Goal: Task Accomplishment & Management: Complete application form

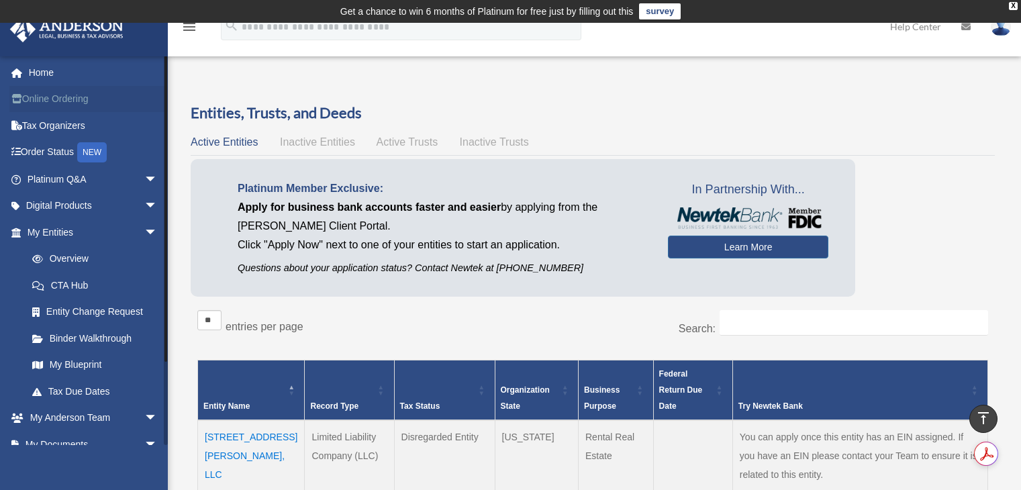
scroll to position [222, 0]
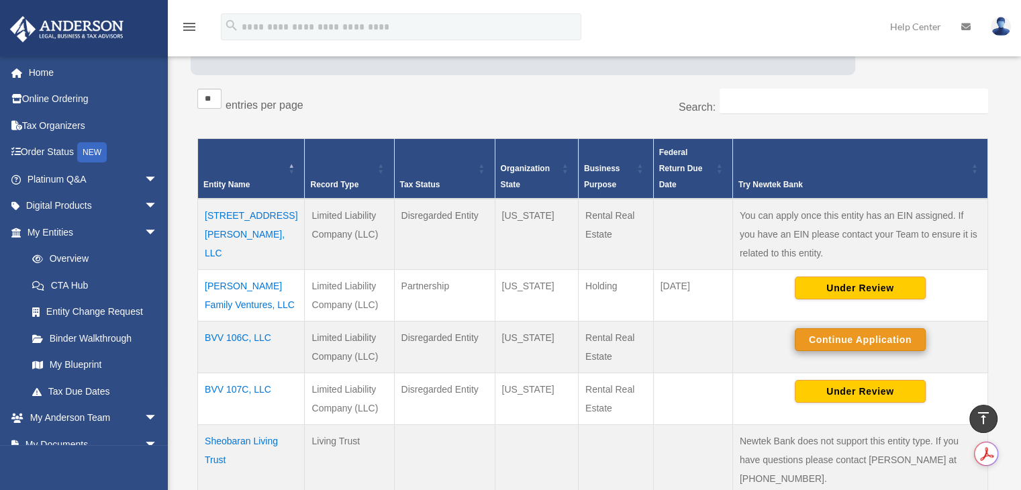
click at [823, 336] on button "Continue Application" at bounding box center [860, 339] width 131 height 23
click at [848, 337] on button "Continue Application" at bounding box center [860, 339] width 131 height 23
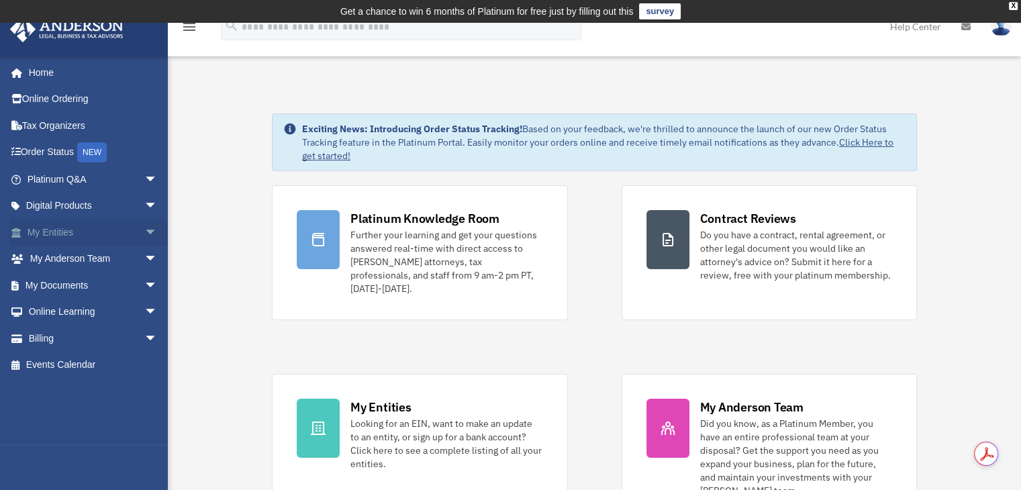
click at [58, 235] on link "My Entities arrow_drop_down" at bounding box center [93, 232] width 169 height 27
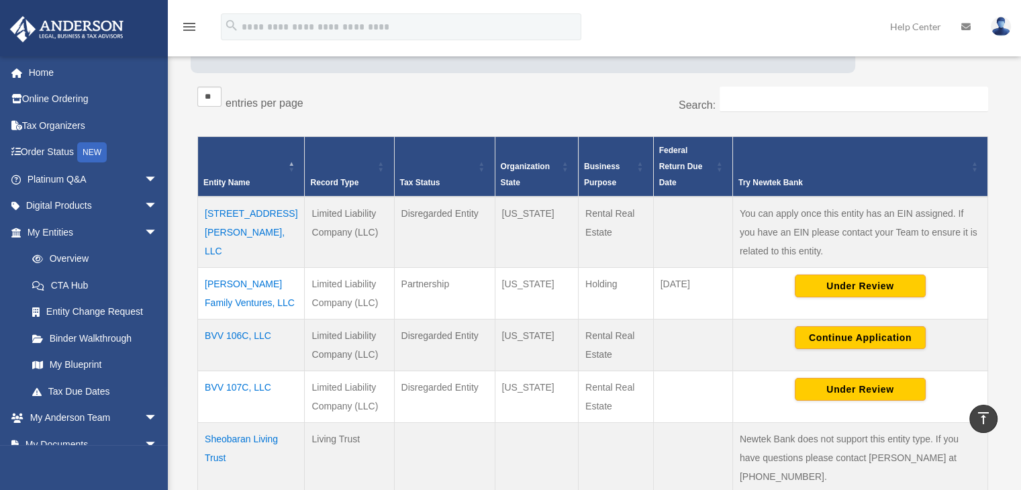
scroll to position [291, 0]
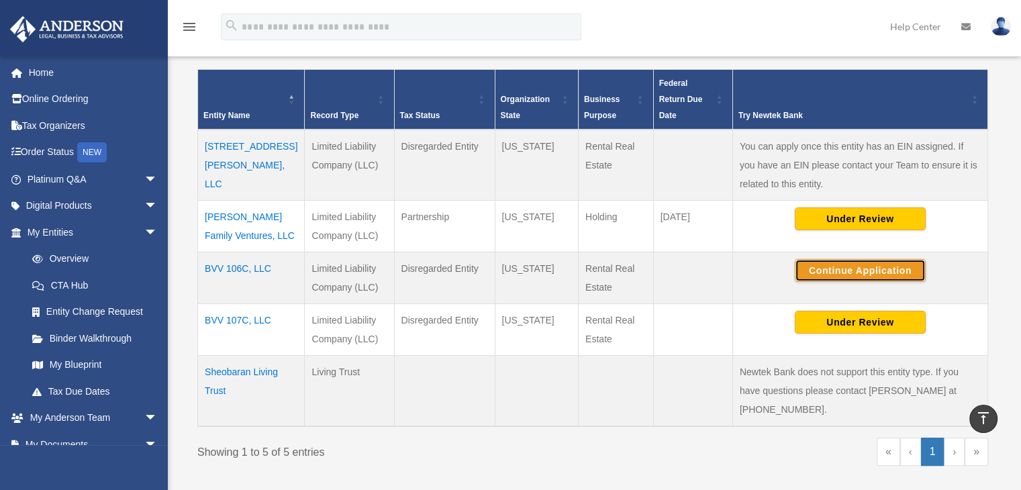
click at [868, 262] on button "Continue Application" at bounding box center [860, 270] width 131 height 23
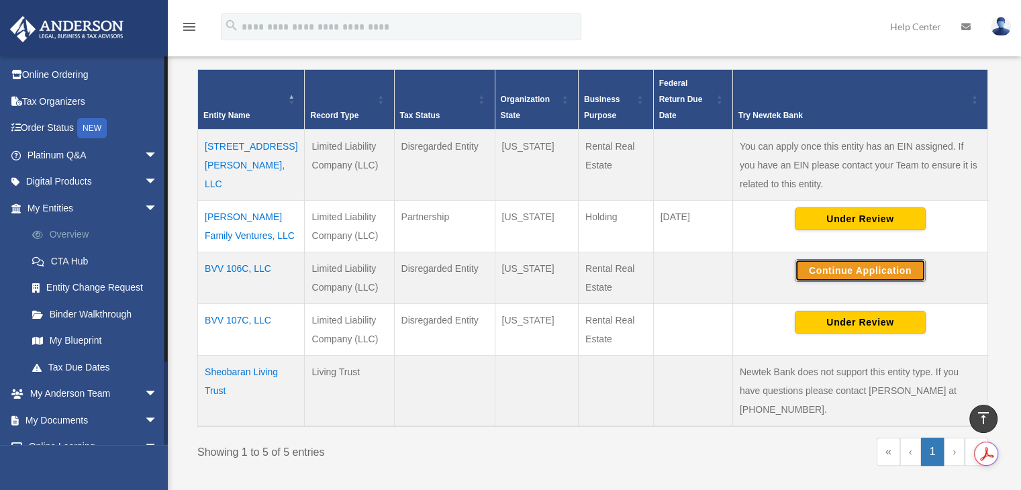
scroll to position [0, 0]
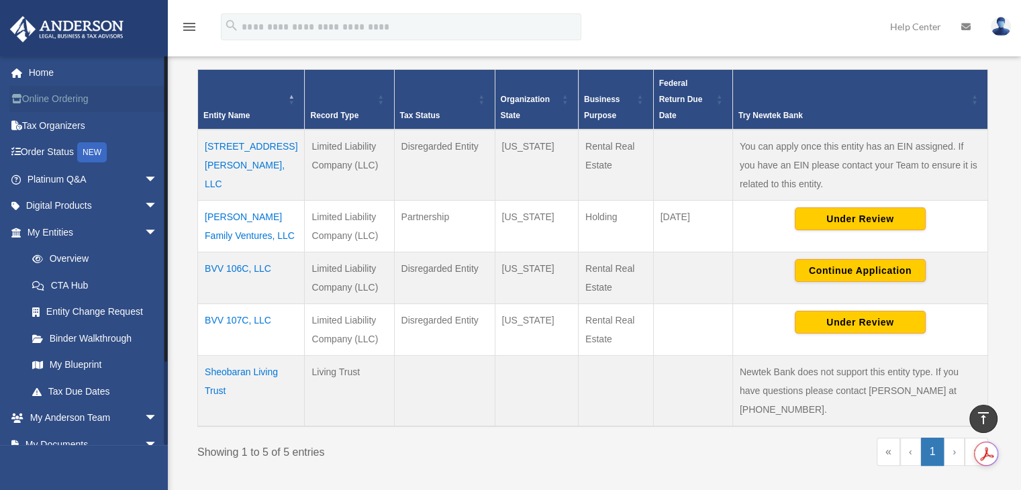
click at [50, 105] on link "Online Ordering" at bounding box center [93, 99] width 169 height 27
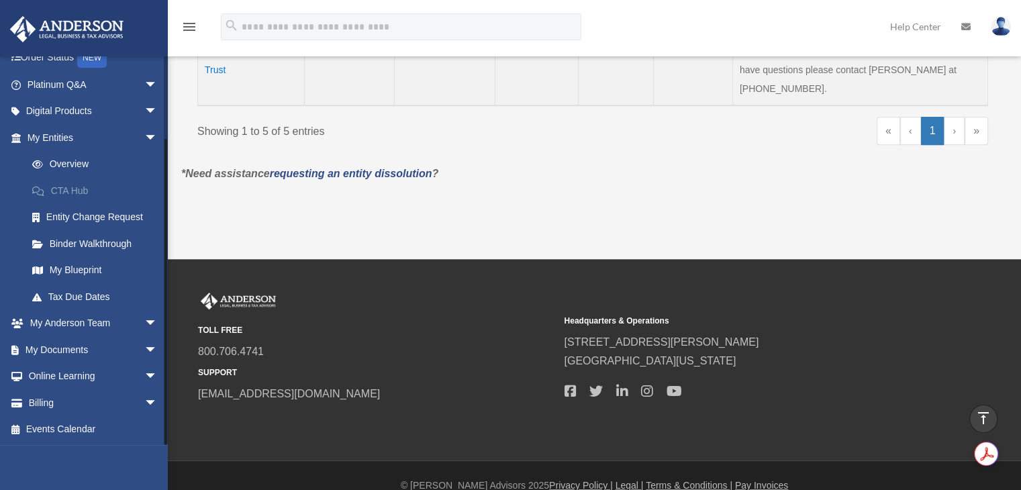
scroll to position [612, 0]
click at [100, 342] on link "My Documents arrow_drop_down" at bounding box center [93, 349] width 169 height 27
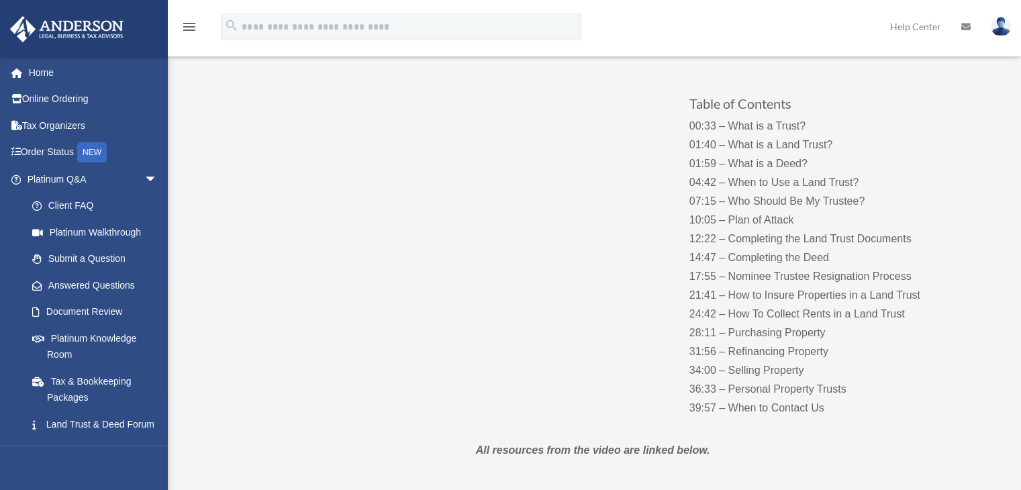
scroll to position [134, 0]
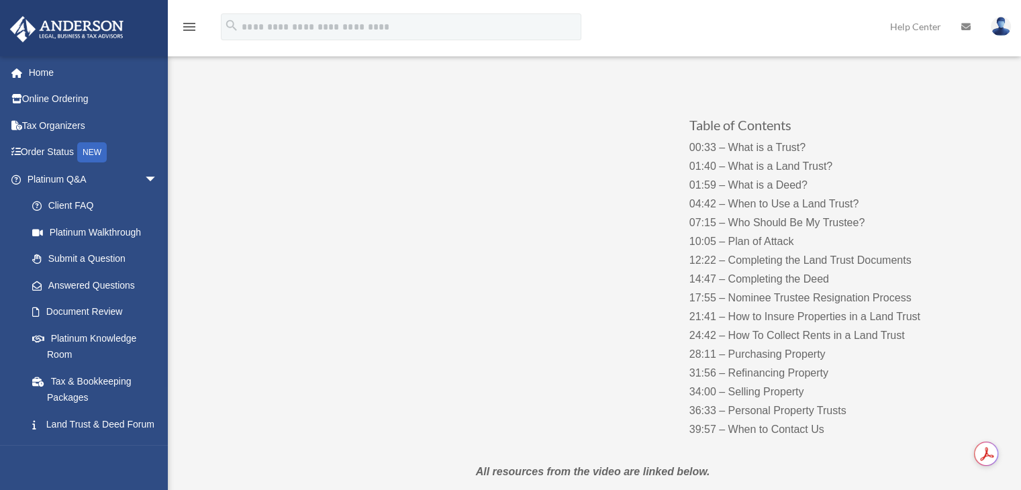
click at [472, 374] on div "Table of Contents 00:33 – What is a Trust? 01:40 – What is a Land Trust? 01:59 …" at bounding box center [592, 263] width 725 height 383
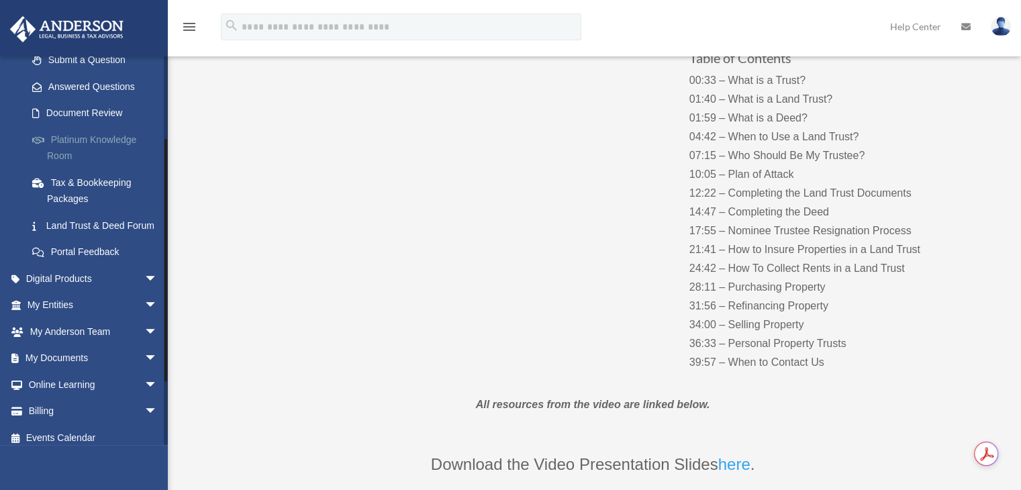
scroll to position [201, 0]
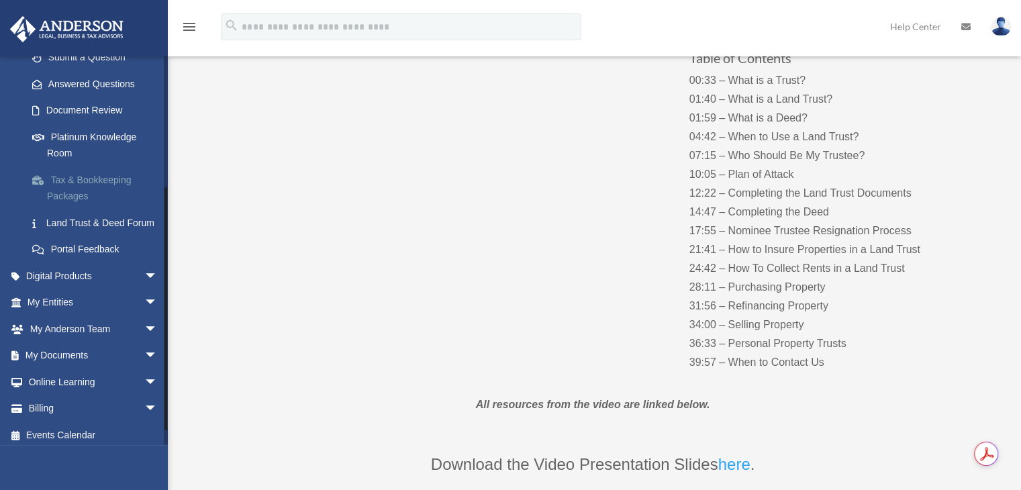
click at [85, 188] on link "Tax & Bookkeeping Packages" at bounding box center [98, 188] width 159 height 43
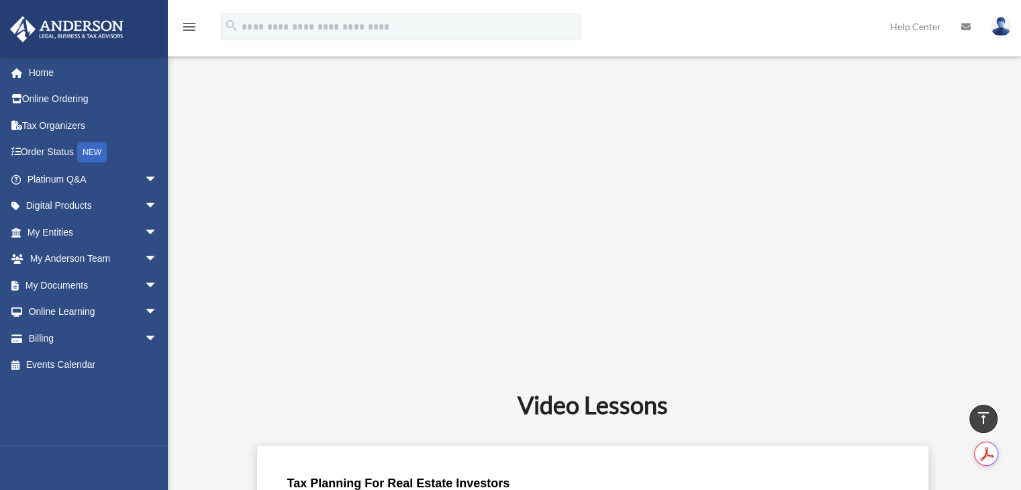
scroll to position [403, 0]
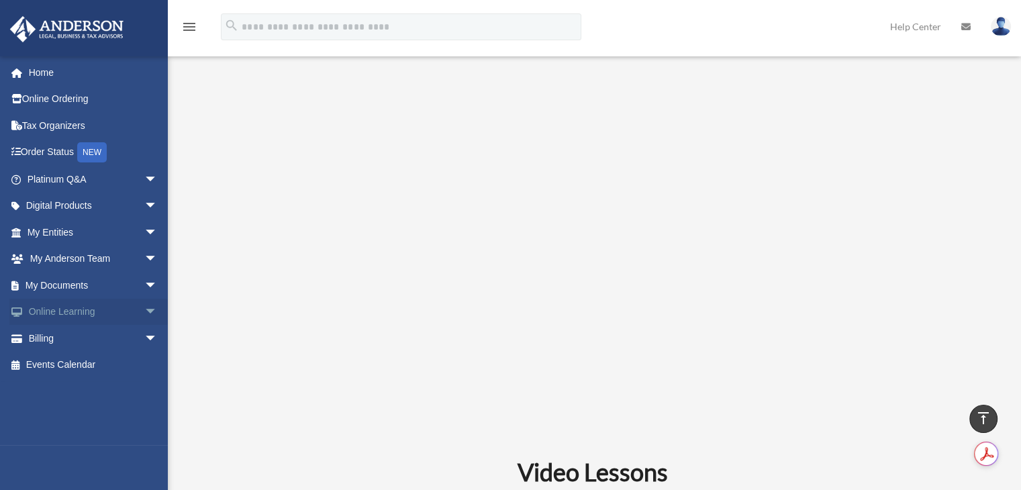
click at [144, 311] on span "arrow_drop_down" at bounding box center [157, 313] width 27 height 28
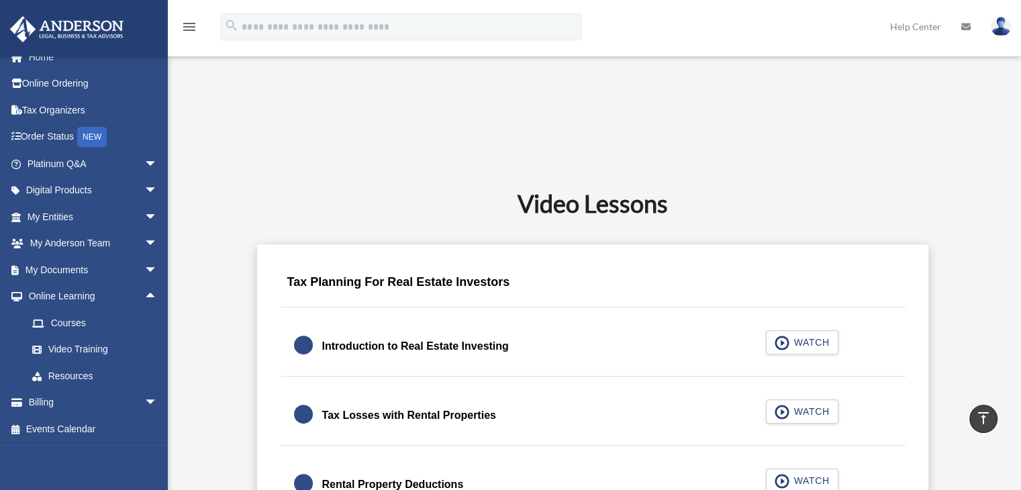
scroll to position [336, 0]
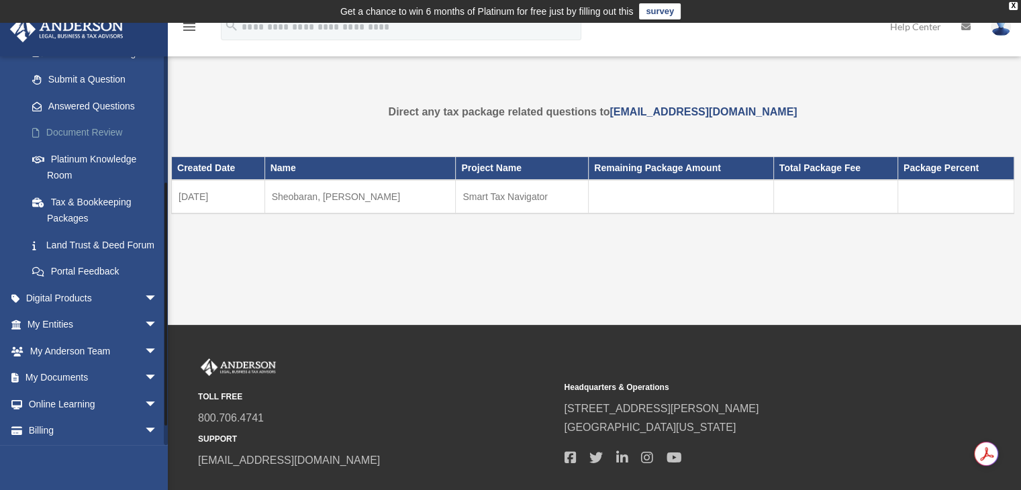
scroll to position [201, 0]
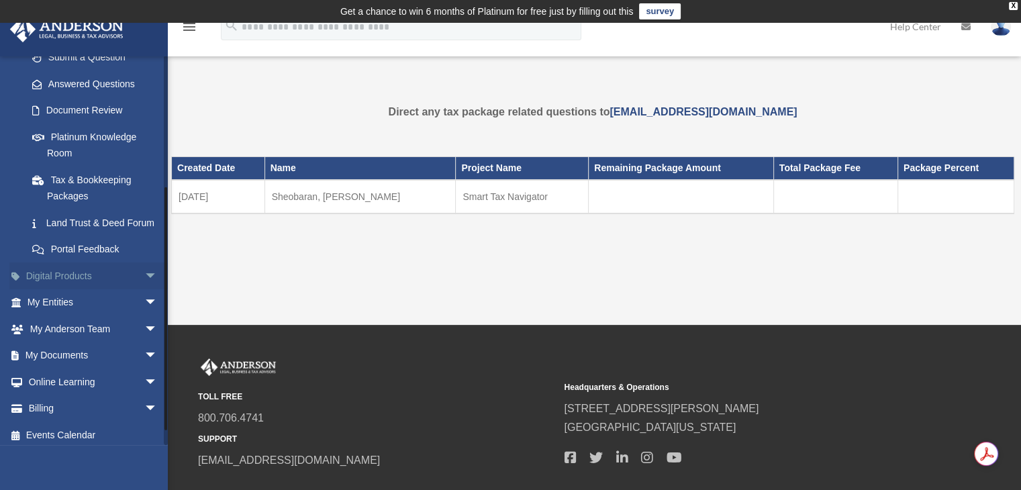
click at [148, 290] on span "arrow_drop_down" at bounding box center [157, 277] width 27 height 28
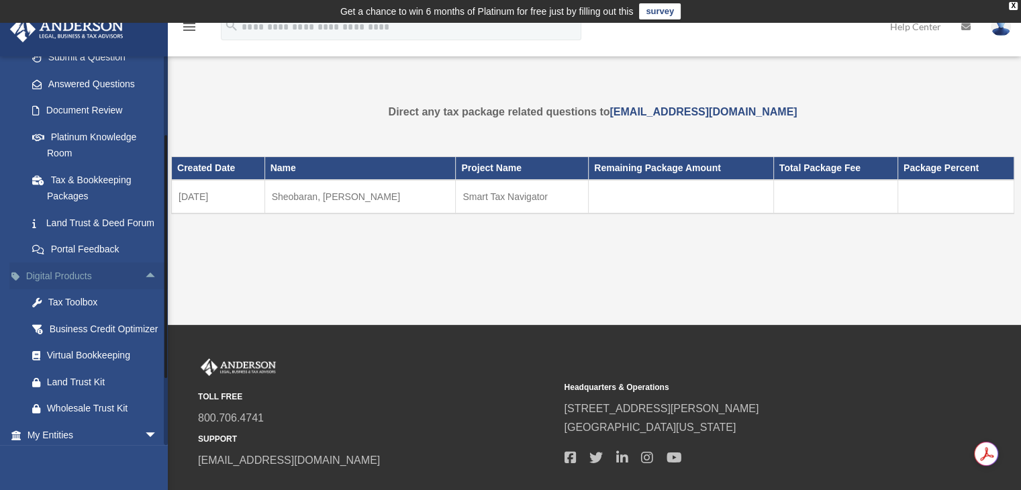
scroll to position [336, 0]
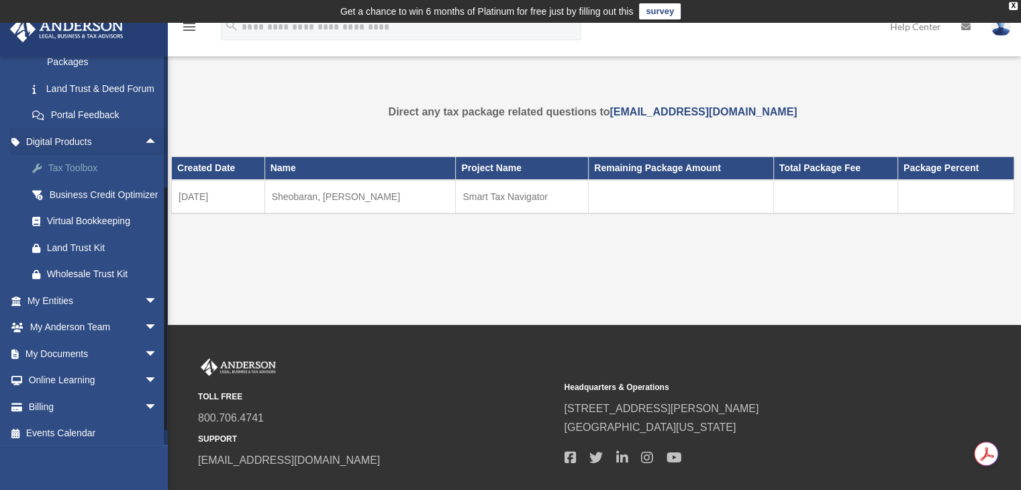
click at [97, 177] on div "Tax Toolbox" at bounding box center [104, 168] width 114 height 17
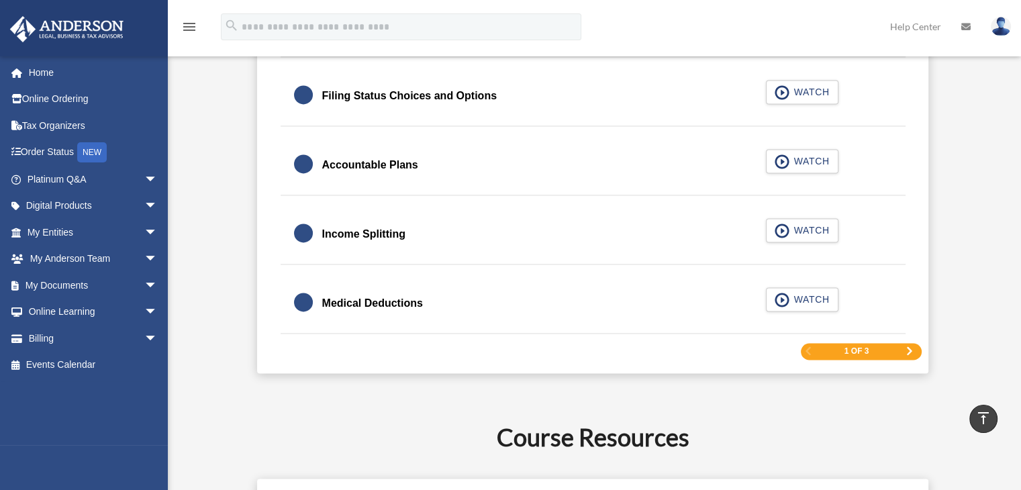
scroll to position [1871, 0]
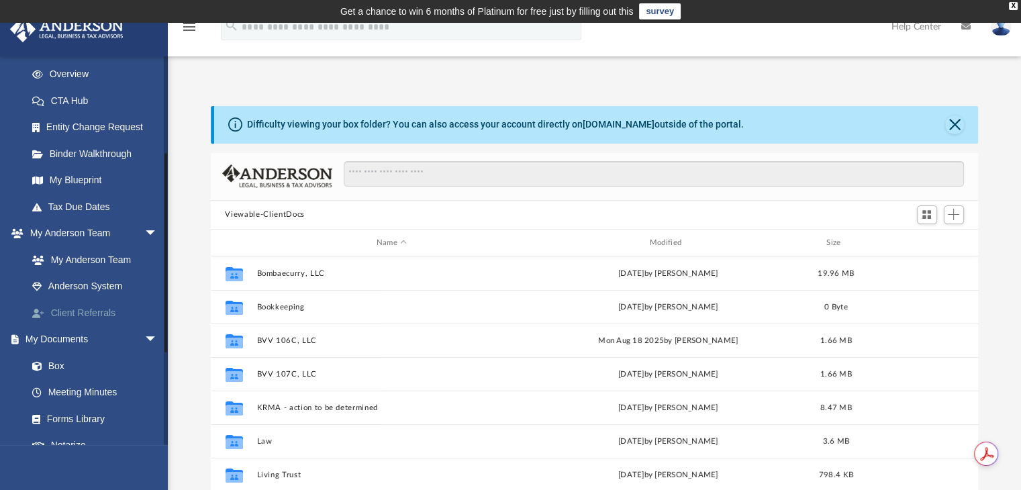
scroll to position [24, 0]
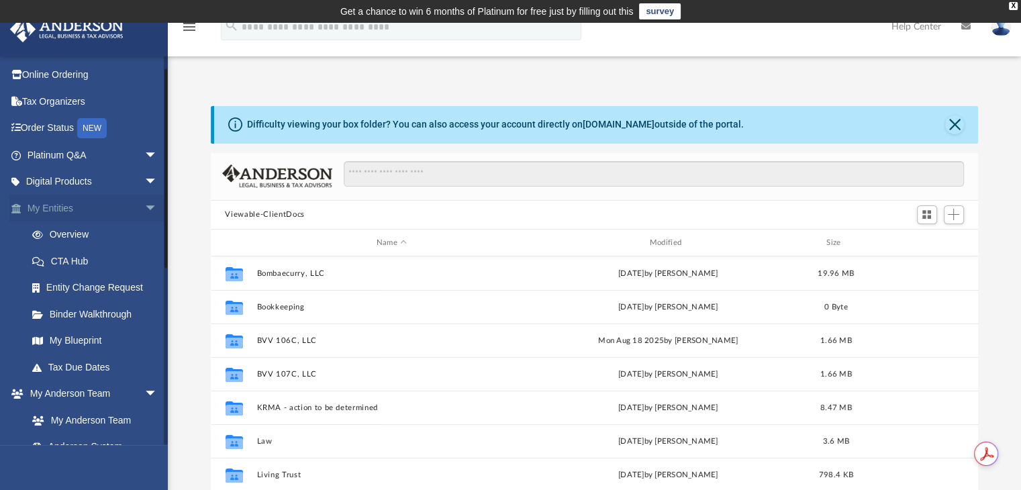
click at [77, 212] on link "My Entities arrow_drop_down" at bounding box center [93, 208] width 169 height 27
click at [60, 240] on link "Overview" at bounding box center [98, 235] width 159 height 27
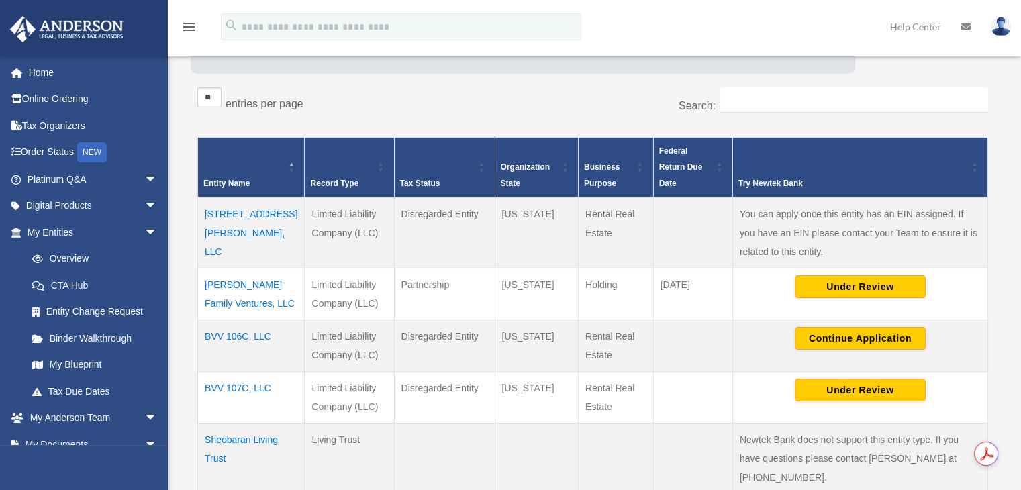
scroll to position [224, 0]
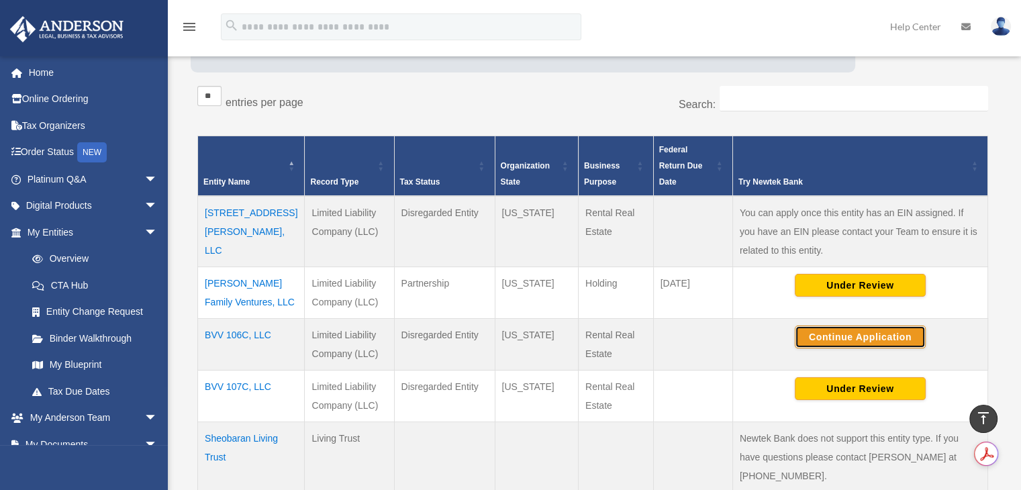
click at [866, 340] on button "Continue Application" at bounding box center [860, 337] width 131 height 23
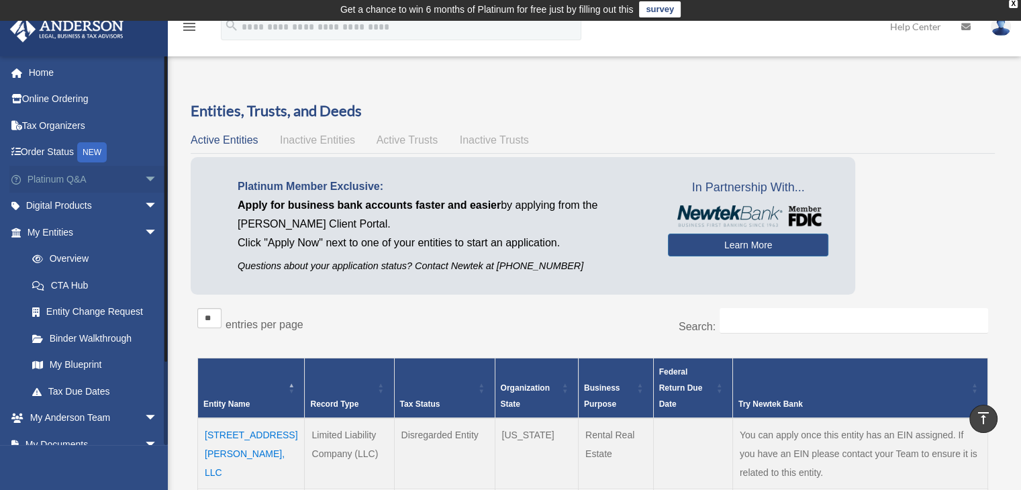
scroll to position [0, 0]
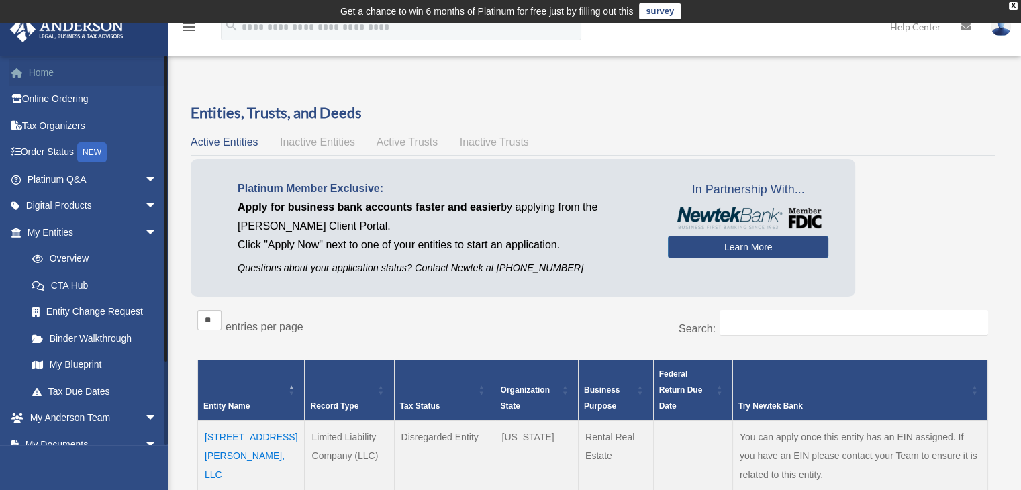
click at [51, 62] on link "Home" at bounding box center [93, 72] width 169 height 27
